Goal: Information Seeking & Learning: Learn about a topic

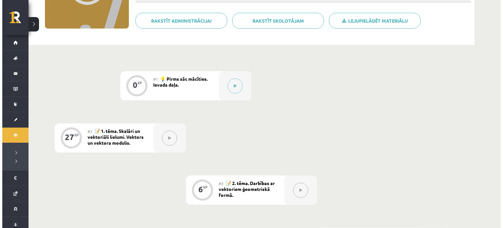
scroll to position [96, 0]
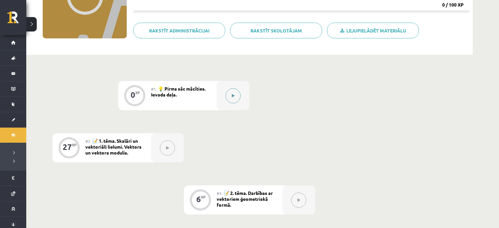
click at [235, 100] on button at bounding box center [232, 95] width 15 height 15
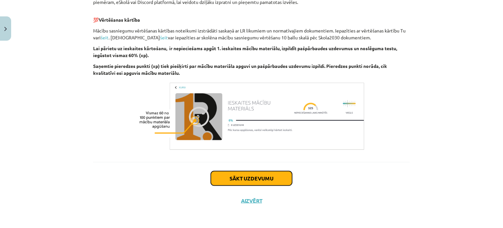
click at [235, 176] on button "Sākt uzdevumu" at bounding box center [251, 178] width 81 height 14
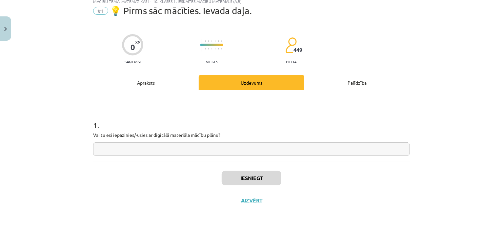
scroll to position [16, 0]
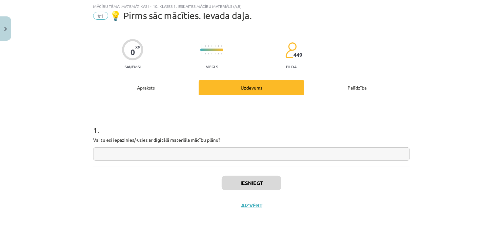
click at [249, 156] on input "text" at bounding box center [251, 153] width 317 height 13
type input "***"
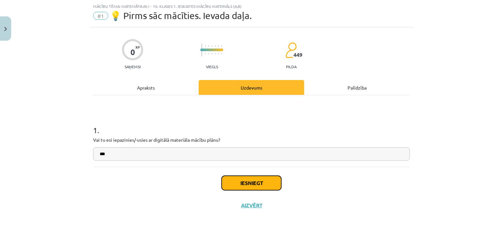
click at [267, 180] on button "Iesniegt" at bounding box center [252, 183] width 60 height 14
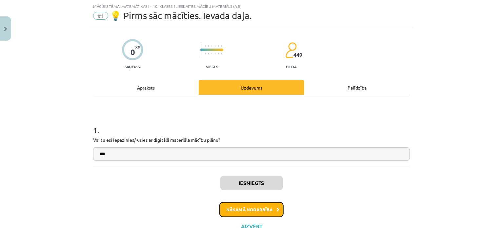
click at [262, 208] on button "Nākamā nodarbība" at bounding box center [252, 209] width 64 height 15
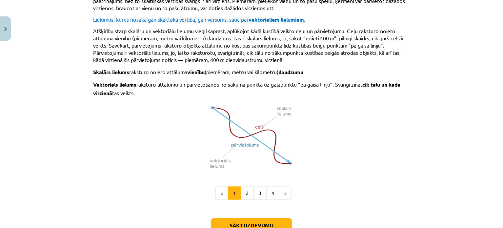
scroll to position [405, 0]
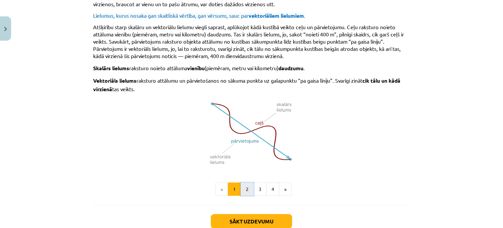
click at [250, 183] on button "2" at bounding box center [247, 189] width 13 height 13
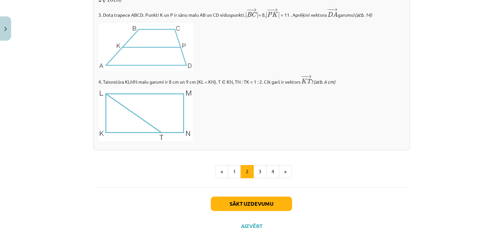
scroll to position [770, 0]
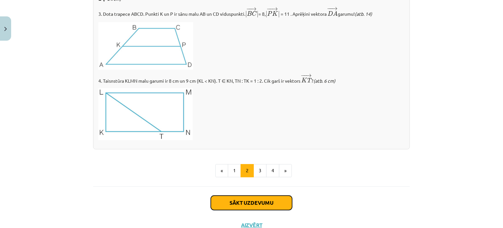
click at [262, 201] on button "Sākt uzdevumu" at bounding box center [251, 203] width 81 height 14
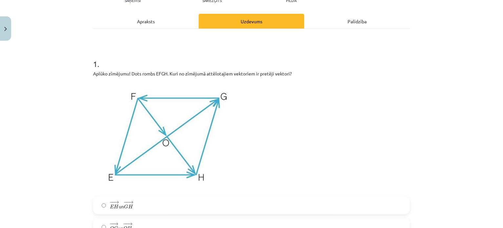
scroll to position [76, 0]
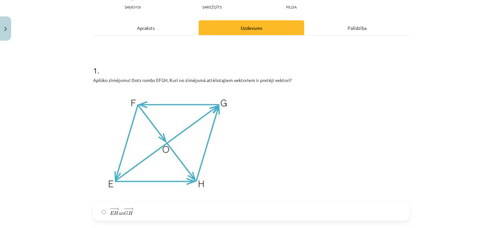
click at [151, 126] on img at bounding box center [167, 144] width 149 height 112
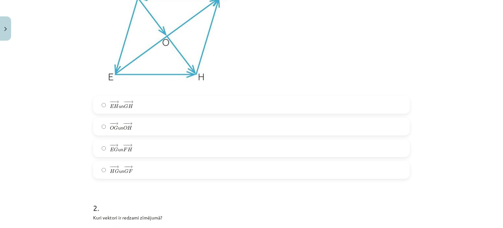
scroll to position [227, 0]
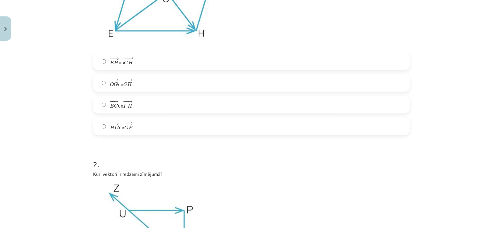
click at [189, 105] on label "− − → E G E G → un − − → F H F H →" at bounding box center [252, 104] width 316 height 16
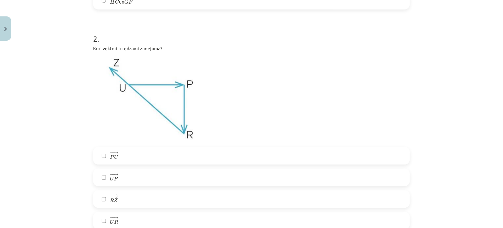
scroll to position [356, 0]
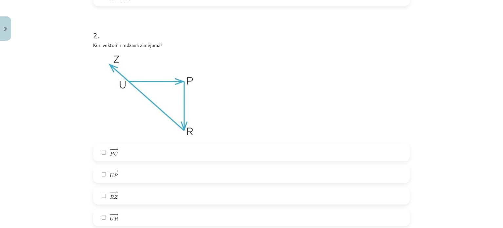
drag, startPoint x: 494, startPoint y: 51, endPoint x: 498, endPoint y: 53, distance: 3.7
click at [498, 53] on div "Mācību tēma: Matemātikas i - 10. klases 1. ieskaites mācību materiāls (a,b) #2 …" at bounding box center [251, 114] width 503 height 228
click at [492, 48] on div "Mācību tēma: Matemātikas i - 10. klases 1. ieskaites mācību materiāls (a,b) #2 …" at bounding box center [251, 114] width 503 height 228
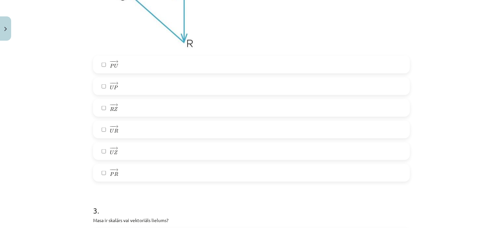
scroll to position [451, 0]
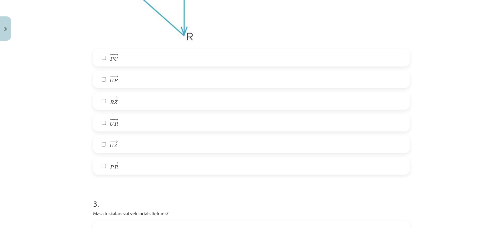
click at [309, 159] on label "− − → P R P R →" at bounding box center [252, 166] width 316 height 16
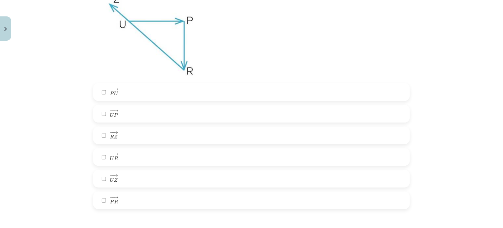
scroll to position [423, 0]
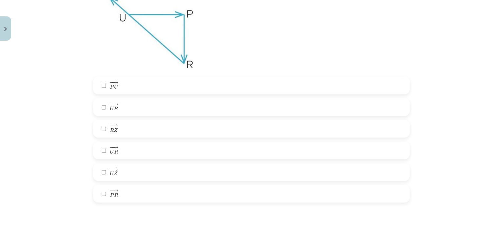
click at [153, 144] on label "− − → U R U R →" at bounding box center [252, 150] width 316 height 16
drag, startPoint x: 498, startPoint y: 46, endPoint x: 499, endPoint y: 36, distance: 10.2
click at [499, 38] on div "Mācību tēma: Matemātikas i - 10. klases 1. ieskaites mācību materiāls (a,b) #2 …" at bounding box center [251, 114] width 503 height 228
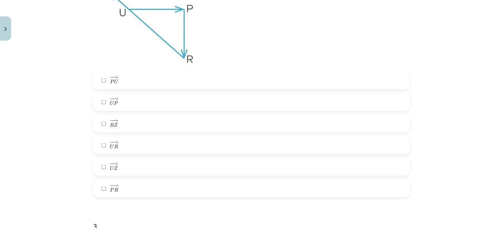
click at [114, 147] on span "R" at bounding box center [116, 146] width 4 height 4
click at [116, 120] on label "− − → R Z R Z →" at bounding box center [252, 124] width 316 height 16
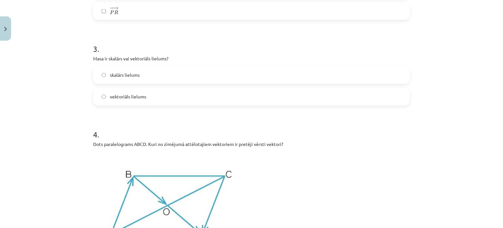
scroll to position [619, 0]
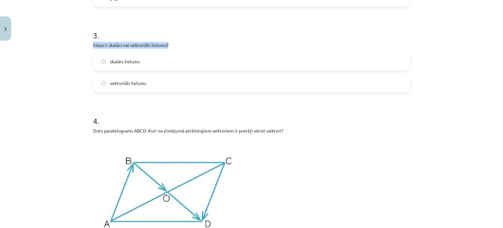
drag, startPoint x: 88, startPoint y: 46, endPoint x: 170, endPoint y: 45, distance: 82.1
copy p "Masa ir skalārs vai vektoriāls lielums?"
drag, startPoint x: 480, startPoint y: 156, endPoint x: 477, endPoint y: 153, distance: 4.7
click at [480, 156] on div "Mācību tēma: Matemātikas i - 10. klases 1. ieskaites mācību materiāls (a,b) #2 …" at bounding box center [251, 114] width 503 height 228
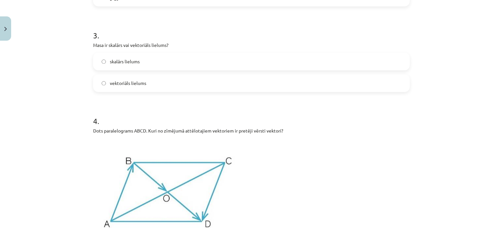
click at [168, 64] on label "skalārs lielums" at bounding box center [252, 62] width 316 height 16
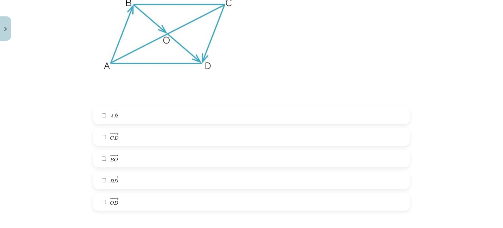
scroll to position [774, 0]
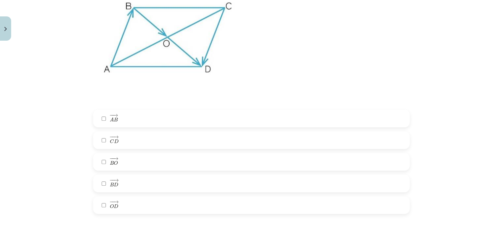
click at [147, 201] on label "− − → O D O D →" at bounding box center [252, 205] width 316 height 16
click at [135, 178] on label "− − → B D B D →" at bounding box center [252, 183] width 316 height 16
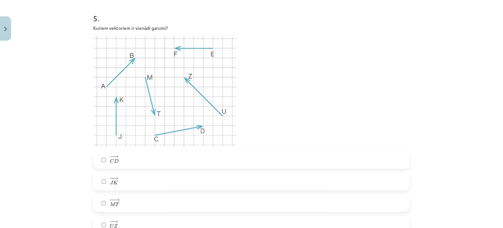
scroll to position [1009, 0]
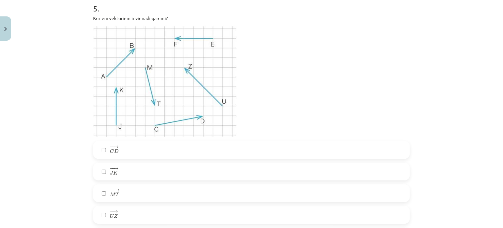
click at [318, 149] on label "− − → C D C D →" at bounding box center [252, 150] width 316 height 16
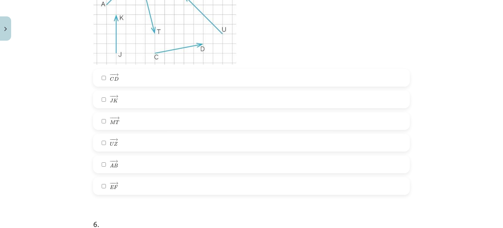
scroll to position [1084, 0]
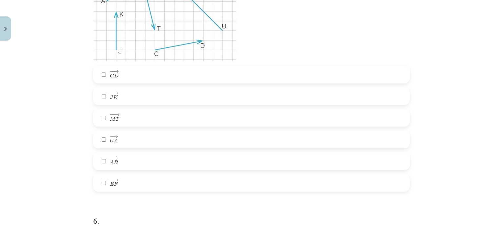
click at [223, 162] on label "− − → A B A B →" at bounding box center [252, 161] width 316 height 16
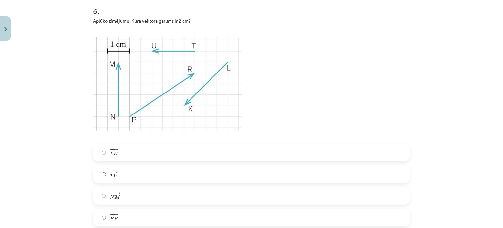
scroll to position [1297, 0]
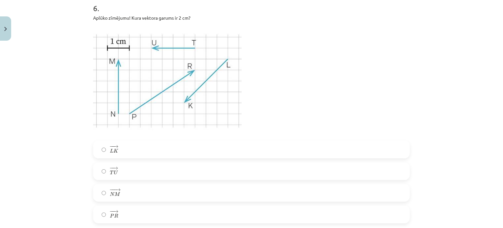
click at [212, 165] on label "− − → T U T U →" at bounding box center [252, 171] width 316 height 16
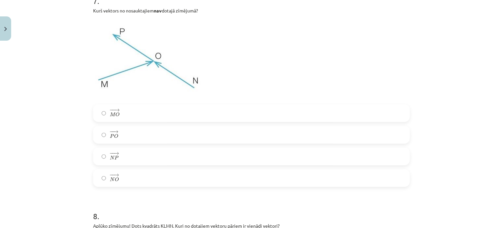
scroll to position [1556, 0]
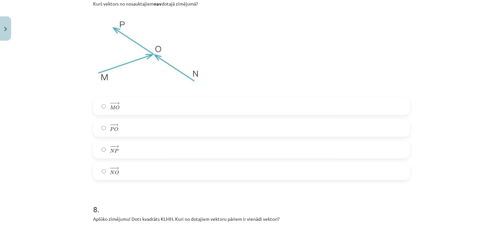
click at [349, 150] on label "− − → N P N P →" at bounding box center [252, 149] width 316 height 16
click at [305, 118] on div "− − → M O M O → − − → P O P O → − − → N P N P → − − → N O N O →" at bounding box center [251, 138] width 317 height 83
click at [311, 127] on label "− − → P O P O →" at bounding box center [252, 128] width 316 height 16
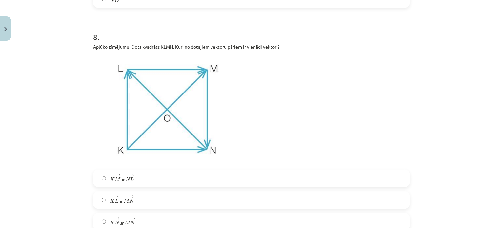
scroll to position [1772, 0]
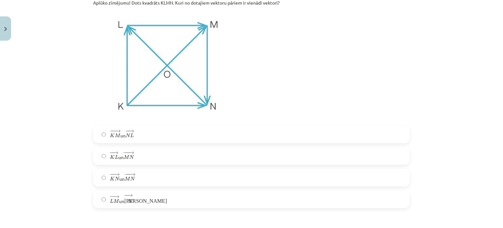
click at [234, 151] on label "− − → K L K L → un − −− → M N M N →" at bounding box center [252, 156] width 316 height 16
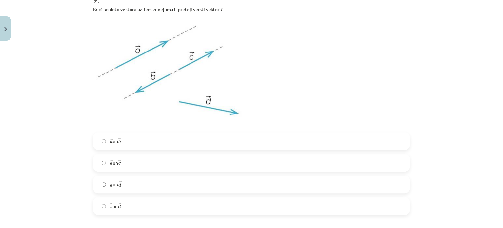
scroll to position [2007, 0]
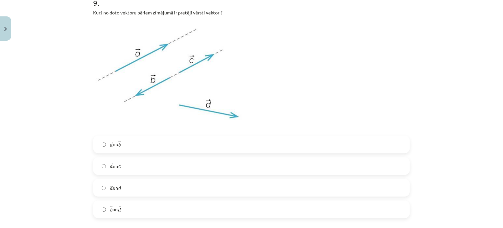
click at [144, 194] on label "→ a a → un → d d →" at bounding box center [252, 188] width 316 height 16
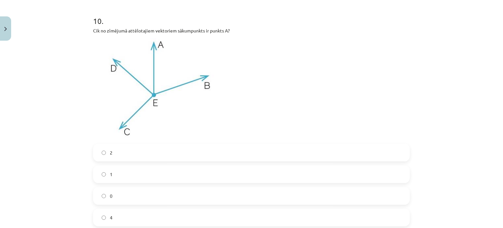
scroll to position [2236, 0]
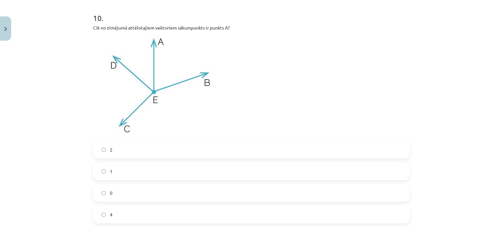
click at [229, 192] on label "0" at bounding box center [252, 193] width 316 height 16
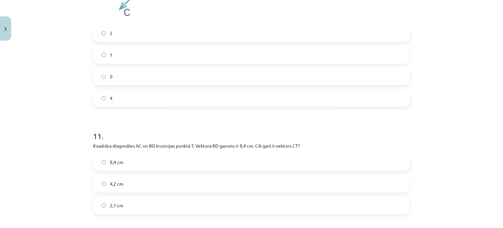
scroll to position [2376, 0]
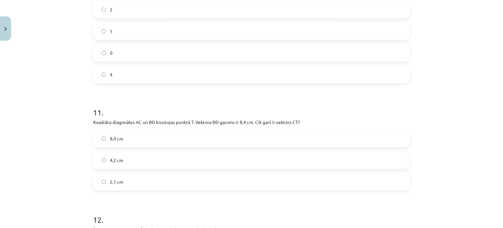
click at [263, 156] on label "4,2 cm" at bounding box center [252, 160] width 316 height 16
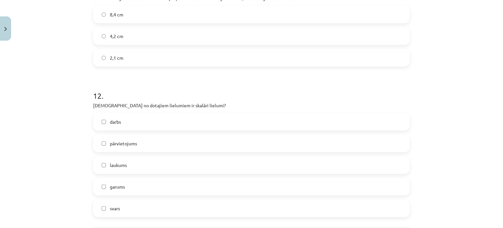
scroll to position [2514, 0]
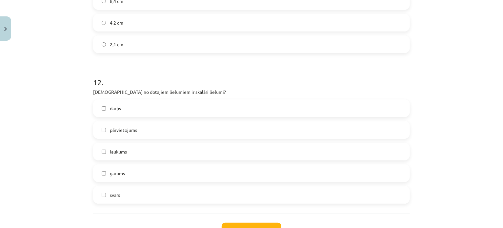
click at [166, 153] on label "laukums" at bounding box center [252, 151] width 316 height 16
click at [167, 127] on label "pārvietojums" at bounding box center [252, 130] width 316 height 16
click at [165, 168] on label "garums" at bounding box center [252, 173] width 316 height 16
click at [161, 189] on label "svars" at bounding box center [252, 195] width 316 height 16
click at [155, 194] on label "svars" at bounding box center [252, 195] width 316 height 16
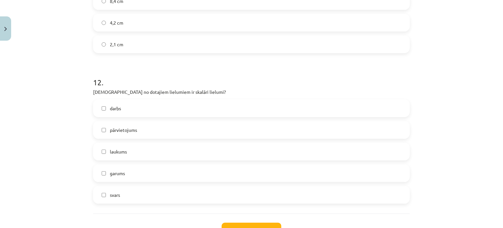
click at [259, 192] on label "svars" at bounding box center [252, 195] width 316 height 16
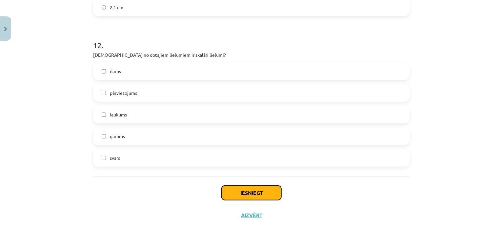
click at [269, 186] on button "Iesniegt" at bounding box center [252, 193] width 60 height 14
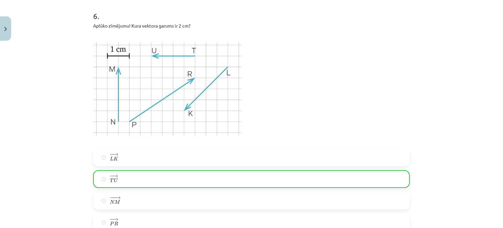
scroll to position [1296, 0]
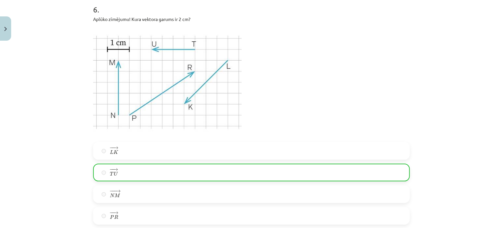
drag, startPoint x: 503, startPoint y: 209, endPoint x: 484, endPoint y: 111, distance: 100.0
click at [484, 111] on div "Mācību tēma: Matemātikas i - 10. klases 1. ieskaites mācību materiāls (a,b) #2 …" at bounding box center [251, 114] width 503 height 228
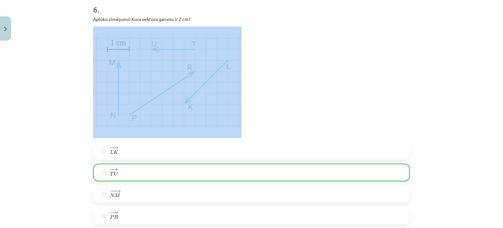
click at [484, 111] on div "Mācību tēma: Matemātikas i - 10. klases 1. ieskaites mācību materiāls (a,b) #2 …" at bounding box center [251, 114] width 503 height 228
click at [460, 84] on div "Mācību tēma: Matemātikas i - 10. klases 1. ieskaites mācību materiāls (a,b) #2 …" at bounding box center [251, 114] width 503 height 228
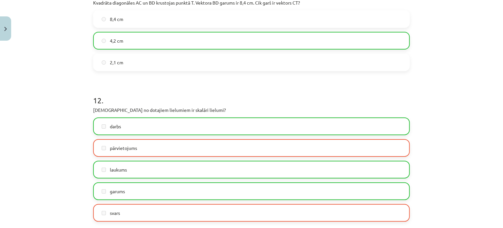
scroll to position [2499, 0]
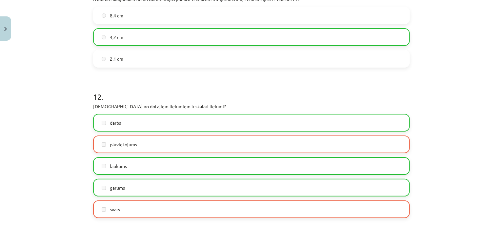
click at [488, 211] on div "Mācību tēma: Matemātikas i - 10. klases 1. ieskaites mācību materiāls (a,b) #2 …" at bounding box center [251, 114] width 503 height 228
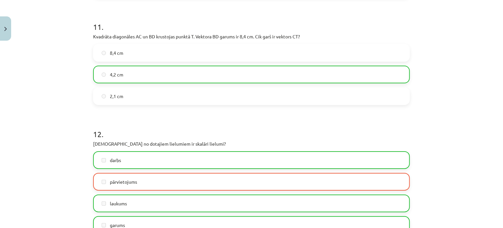
scroll to position [2577, 0]
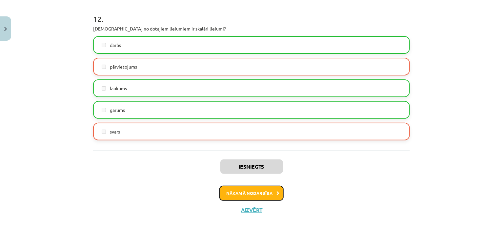
click at [257, 189] on button "Nākamā nodarbība" at bounding box center [252, 193] width 64 height 15
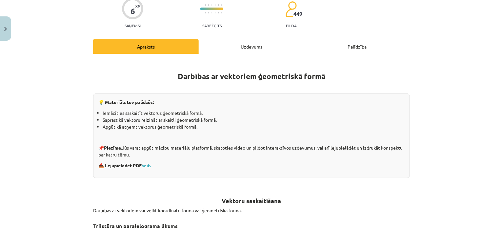
scroll to position [16, 0]
